Goal: Find specific page/section: Find specific page/section

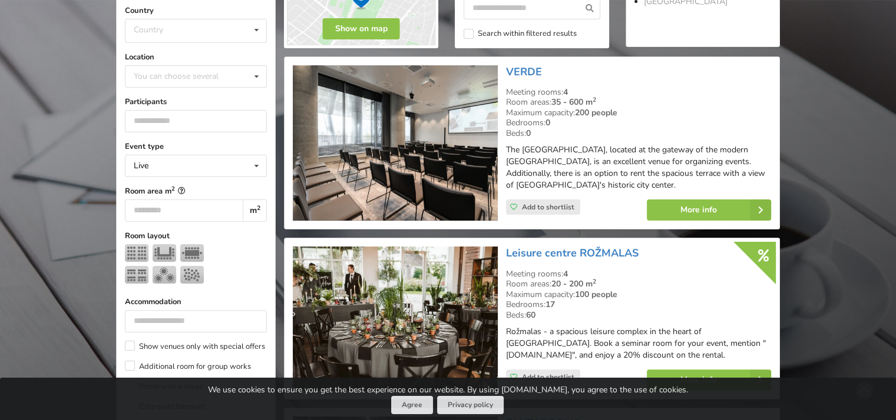
scroll to position [530, 0]
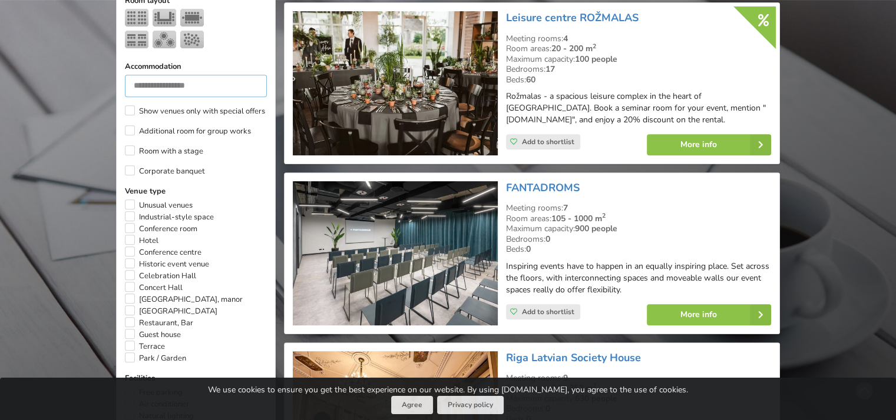
click at [164, 81] on input "number" at bounding box center [196, 86] width 142 height 22
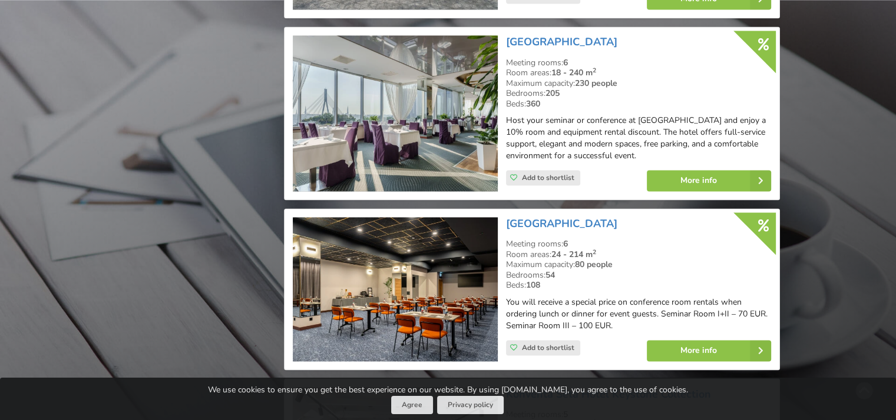
scroll to position [1943, 0]
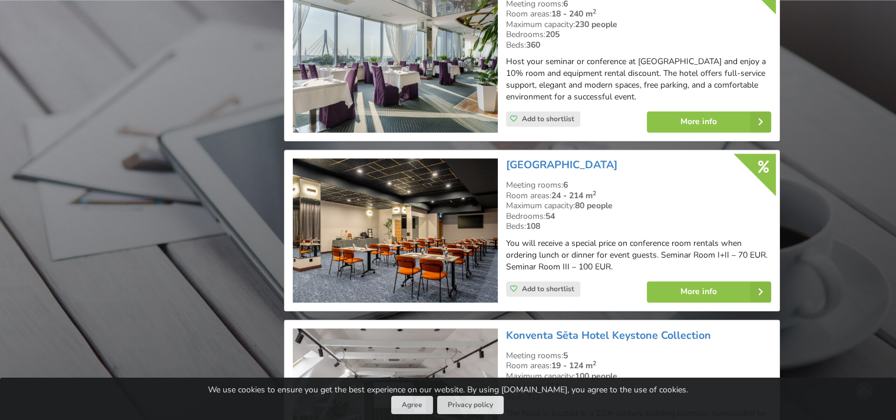
click at [356, 211] on img at bounding box center [395, 230] width 204 height 144
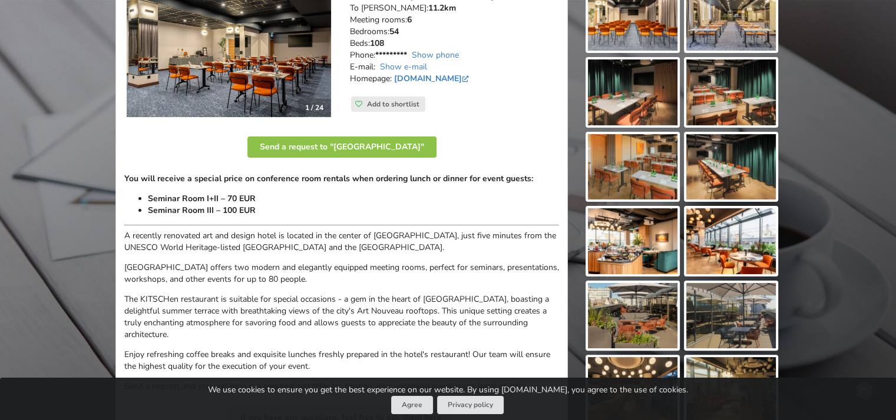
scroll to position [59, 0]
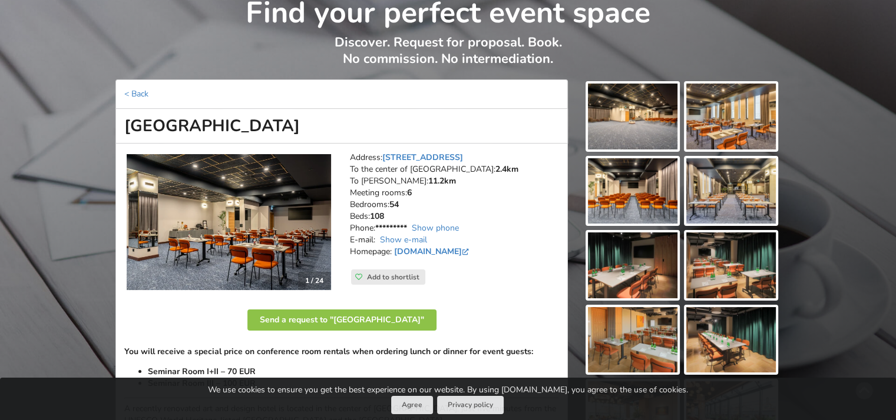
click at [739, 271] on img at bounding box center [731, 266] width 90 height 66
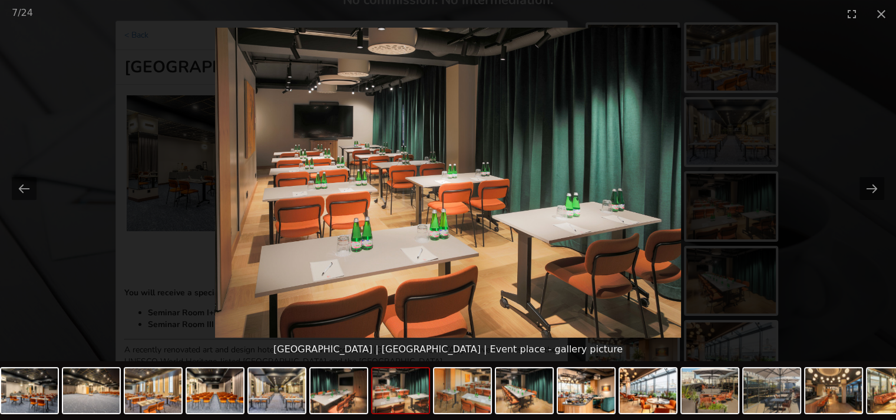
scroll to position [0, 0]
